Goal: Check status

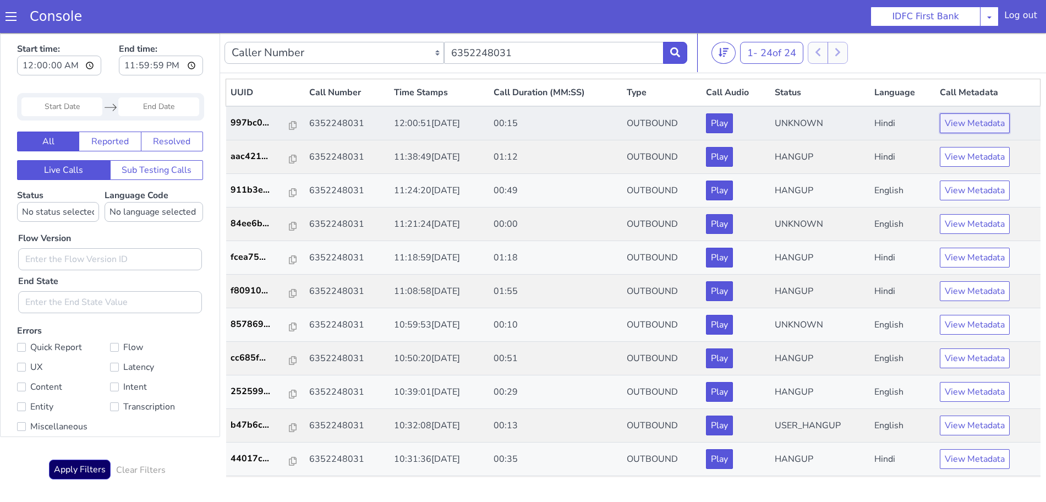
click at [955, 125] on button "View Metadata" at bounding box center [975, 123] width 70 height 20
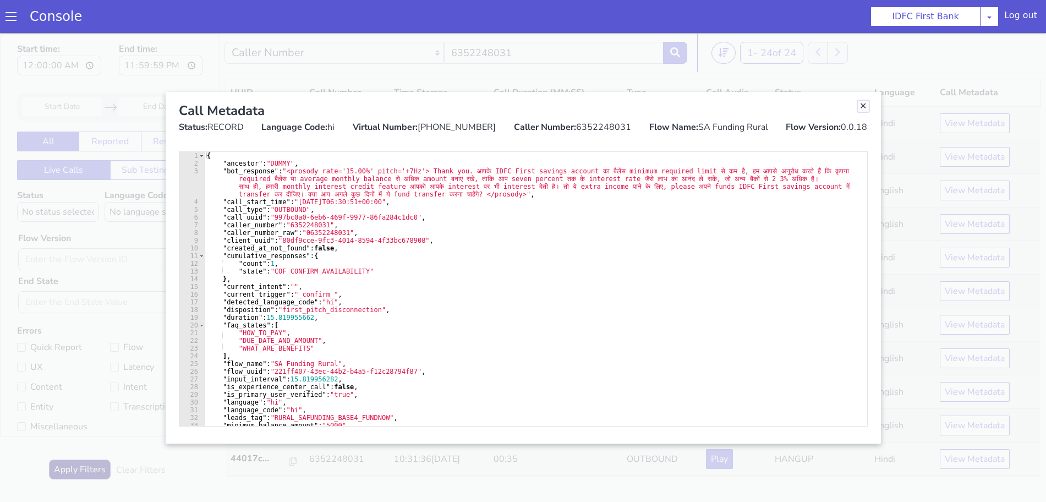
click at [862, 106] on link "Close" at bounding box center [863, 106] width 11 height 11
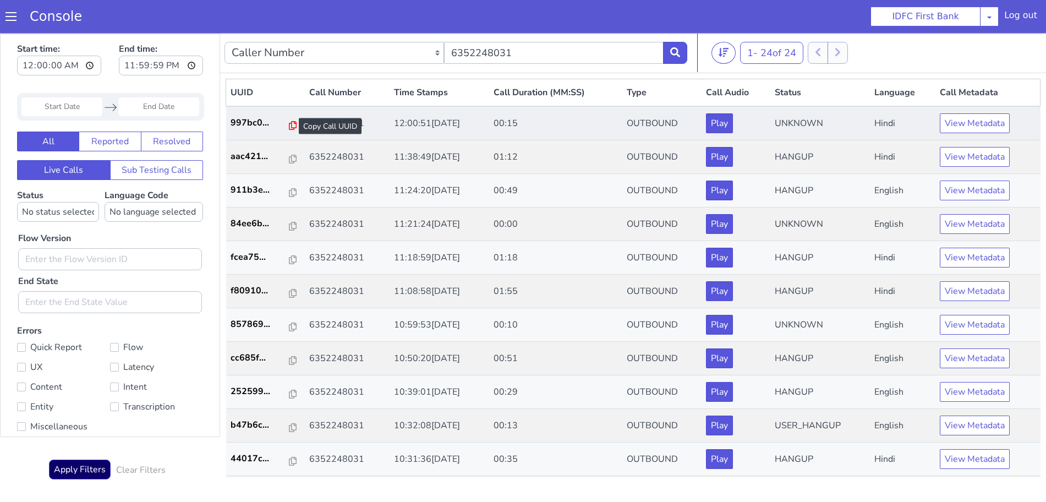
click at [289, 124] on icon at bounding box center [293, 125] width 8 height 9
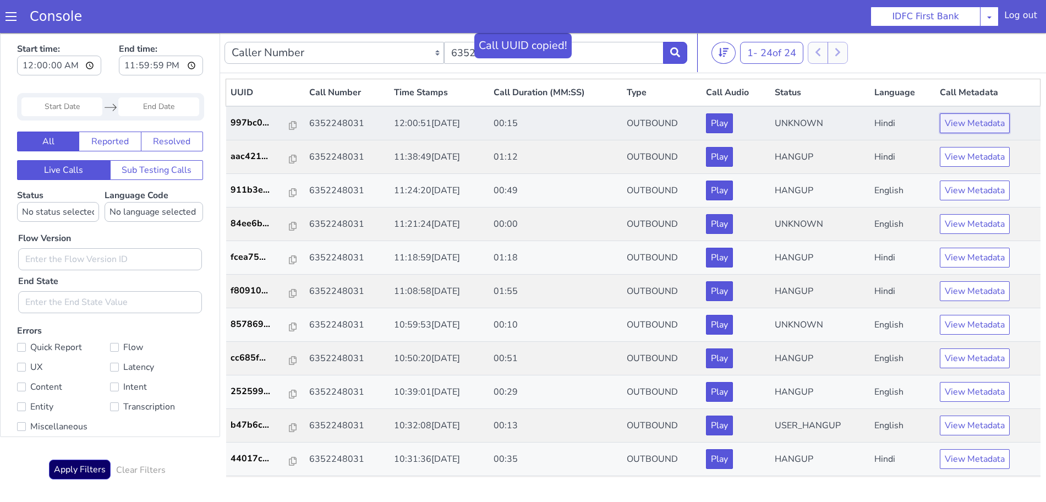
click at [973, 124] on button "View Metadata" at bounding box center [975, 123] width 70 height 20
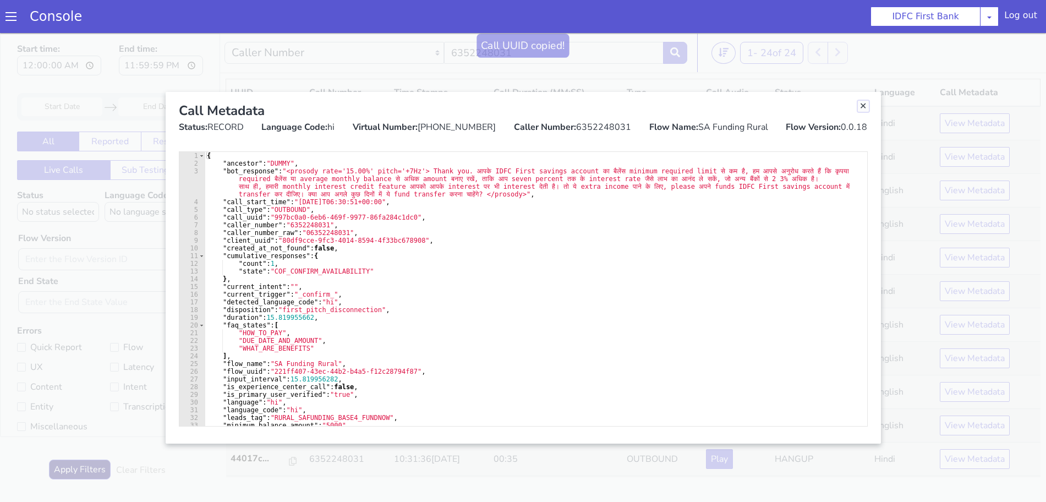
click at [864, 104] on link "Close" at bounding box center [863, 106] width 11 height 11
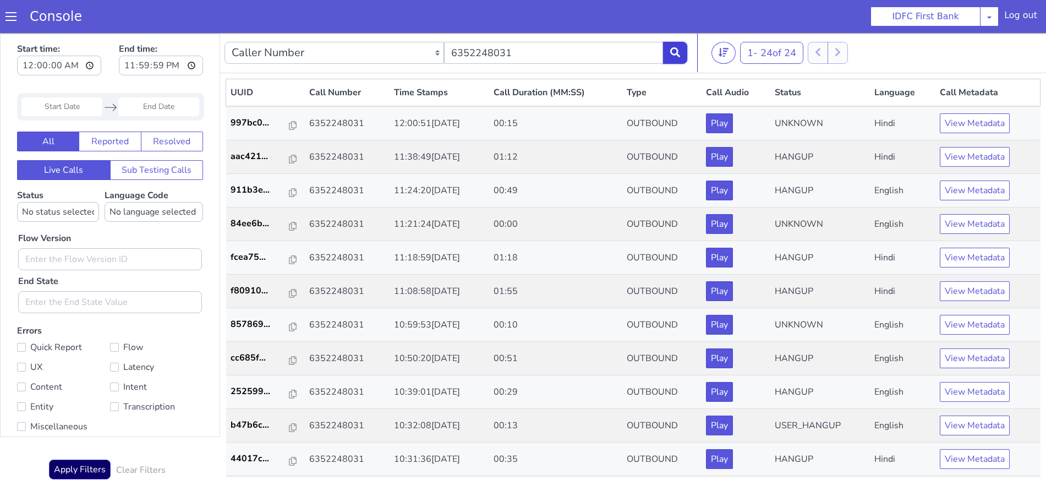
click at [675, 49] on icon at bounding box center [675, 52] width 10 height 10
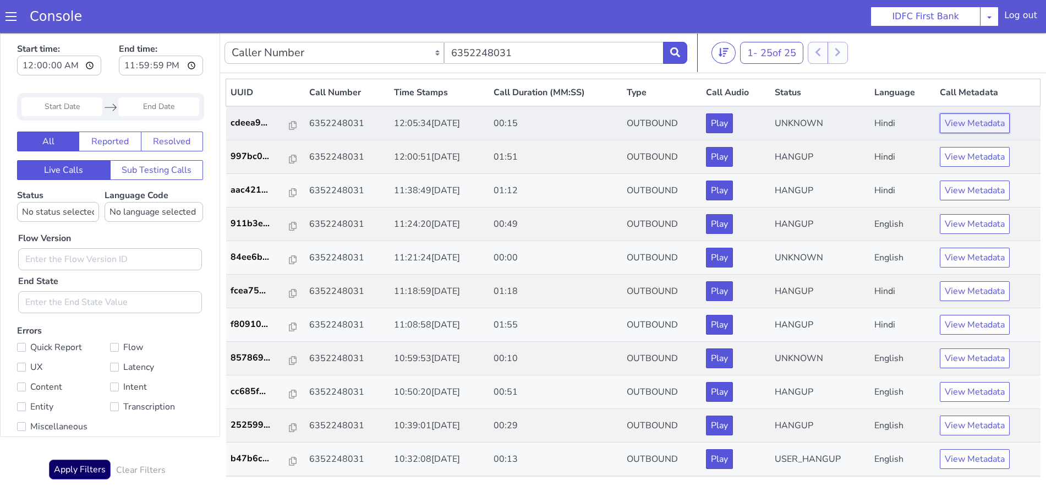
click at [958, 120] on button "View Metadata" at bounding box center [975, 123] width 70 height 20
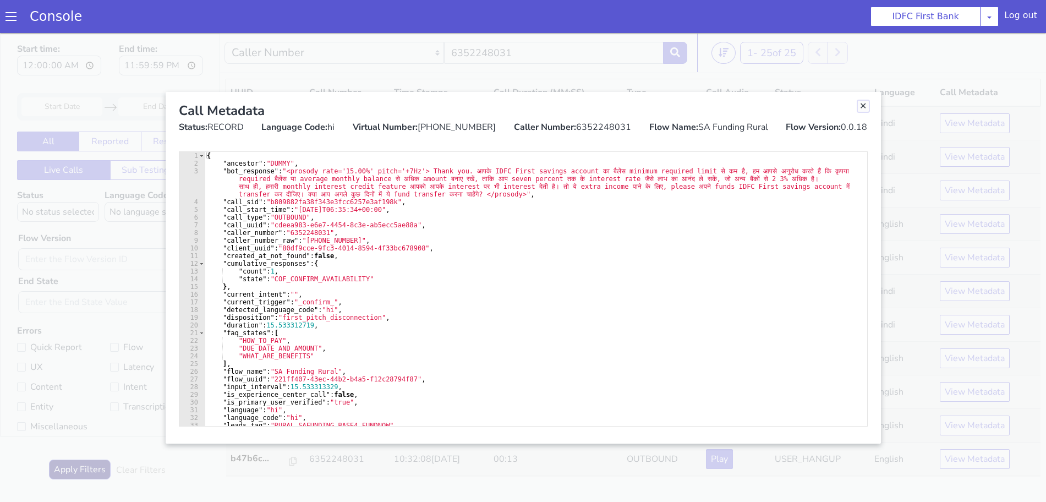
click at [864, 105] on link "Close" at bounding box center [863, 106] width 11 height 11
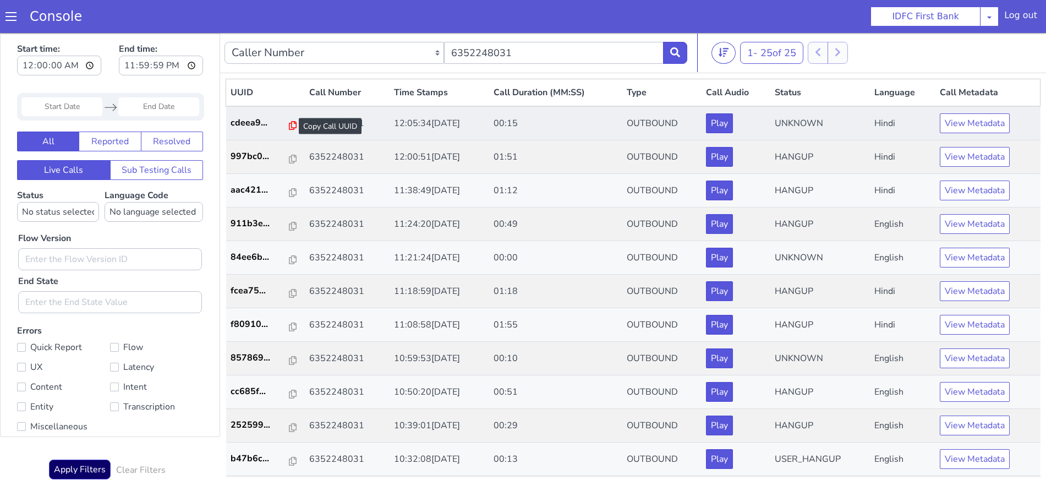
click at [289, 124] on icon at bounding box center [293, 125] width 8 height 9
